Goal: Task Accomplishment & Management: Manage account settings

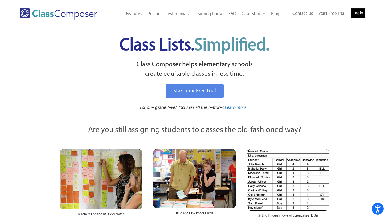
click at [351, 13] on link "Log In" at bounding box center [358, 13] width 15 height 11
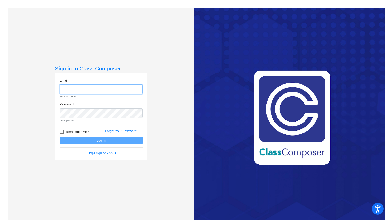
click at [102, 89] on input "email" at bounding box center [101, 89] width 83 height 10
type input "[EMAIL_ADDRESS][DOMAIN_NAME]"
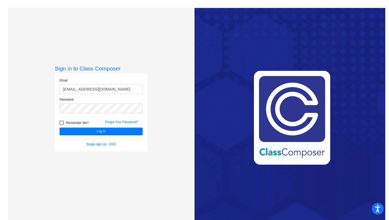
click at [107, 135] on form "Email [EMAIL_ADDRESS][DOMAIN_NAME] Password Remember Me? Forgot Your Password? …" at bounding box center [101, 112] width 83 height 69
click at [107, 130] on button "Log In" at bounding box center [101, 132] width 83 height 8
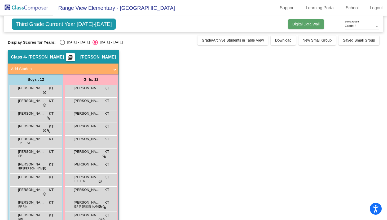
click at [297, 26] on span "Digital Data Wall" at bounding box center [305, 24] width 27 height 4
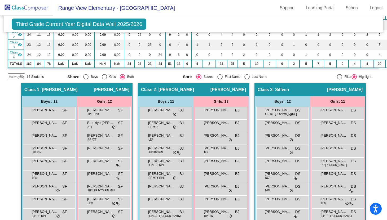
scroll to position [68, 0]
